Goal: Task Accomplishment & Management: Use online tool/utility

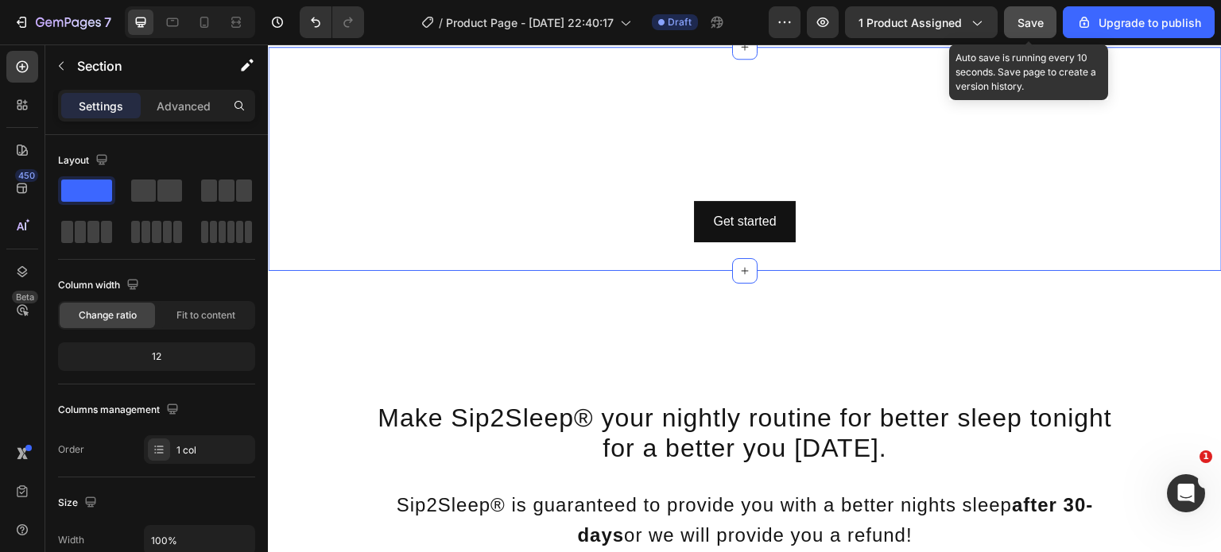
click at [1030, 24] on span "Save" at bounding box center [1031, 23] width 26 height 14
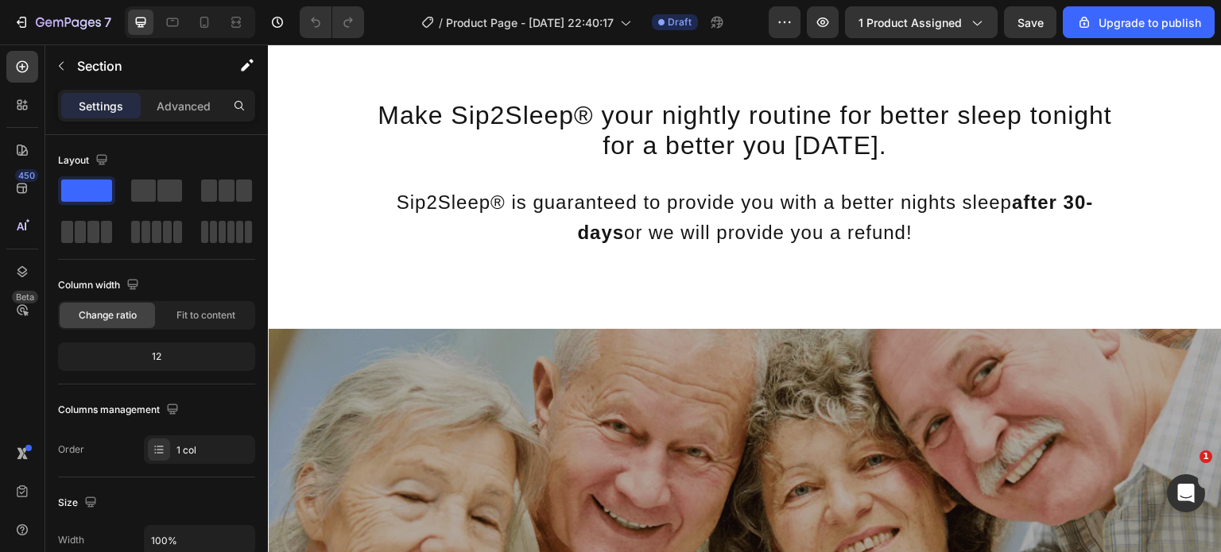
scroll to position [3628, 0]
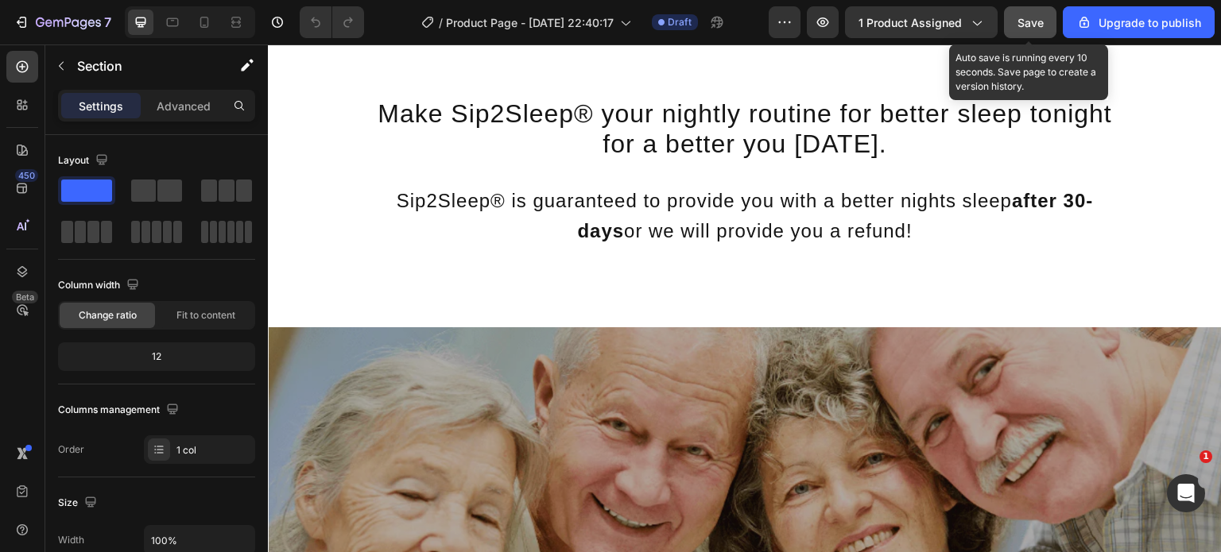
click at [1027, 34] on button "Save" at bounding box center [1030, 22] width 52 height 32
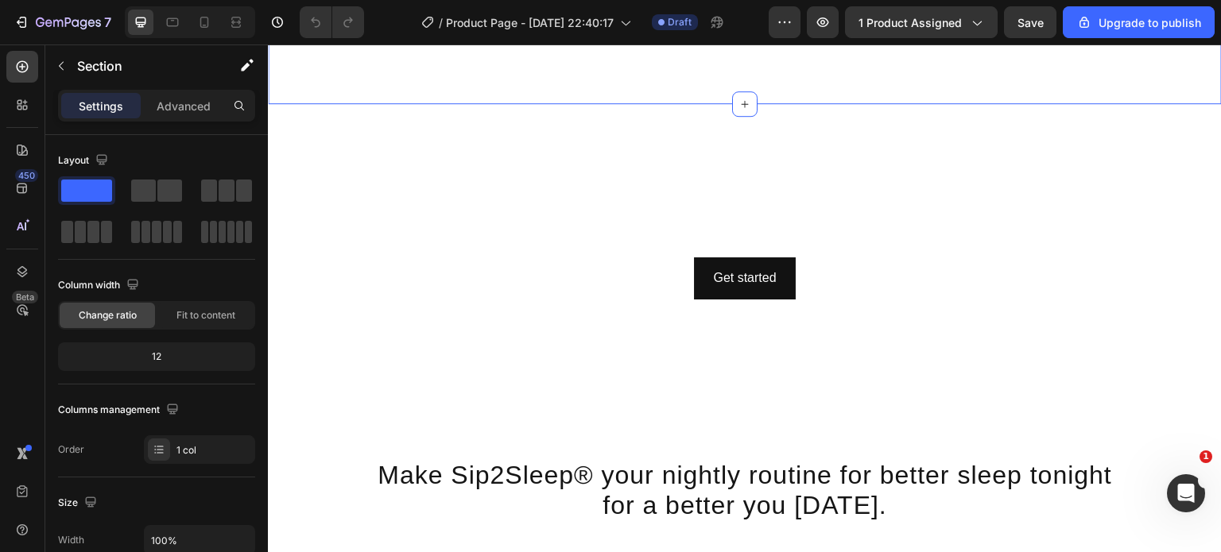
scroll to position [3129, 0]
